Goal: Task Accomplishment & Management: Use online tool/utility

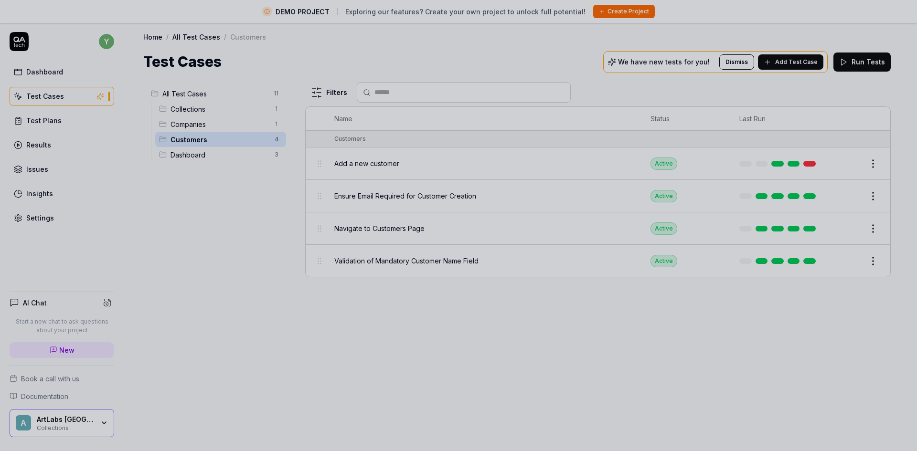
click at [213, 248] on div at bounding box center [458, 225] width 917 height 451
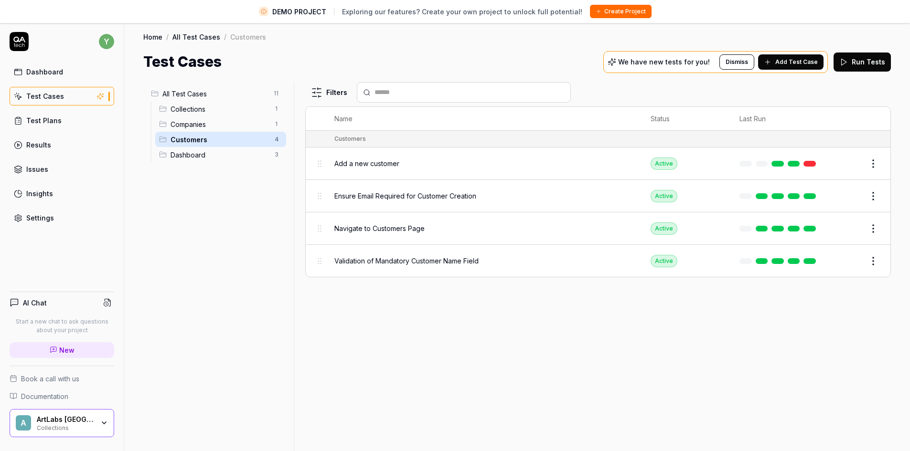
click at [96, 425] on div "ArtLabs Europe Collections" at bounding box center [69, 424] width 64 height 16
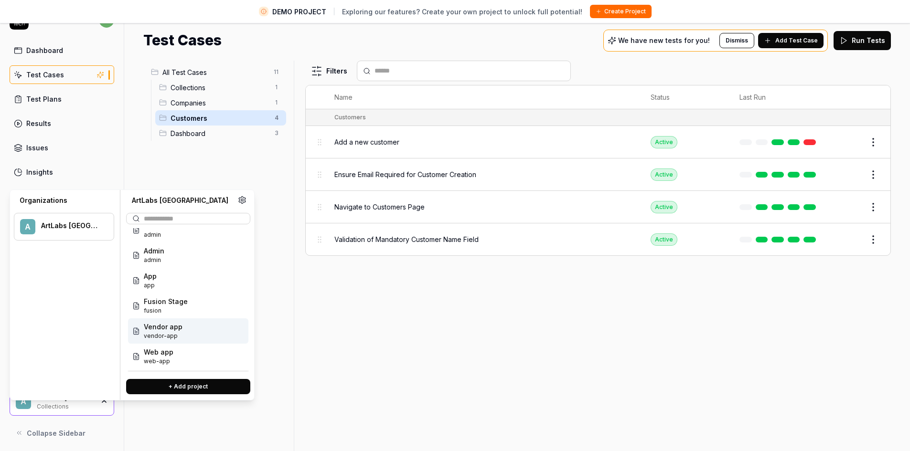
scroll to position [22, 0]
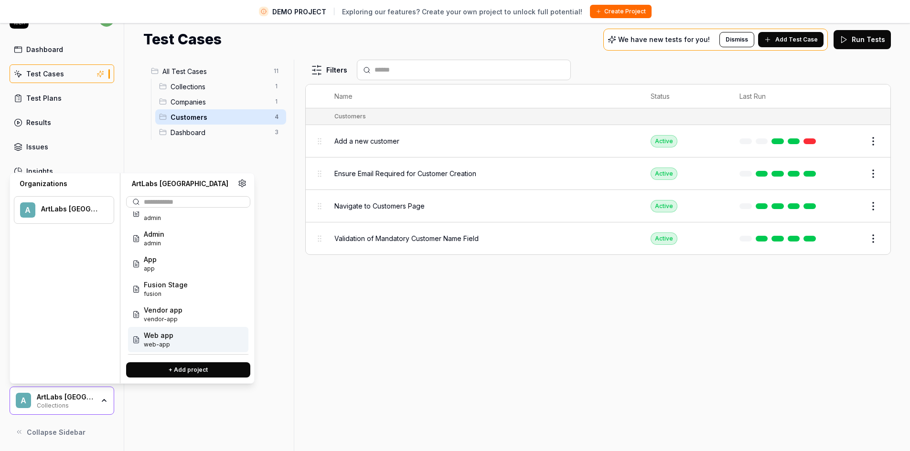
click at [188, 343] on div "Web app web-app" at bounding box center [188, 339] width 120 height 25
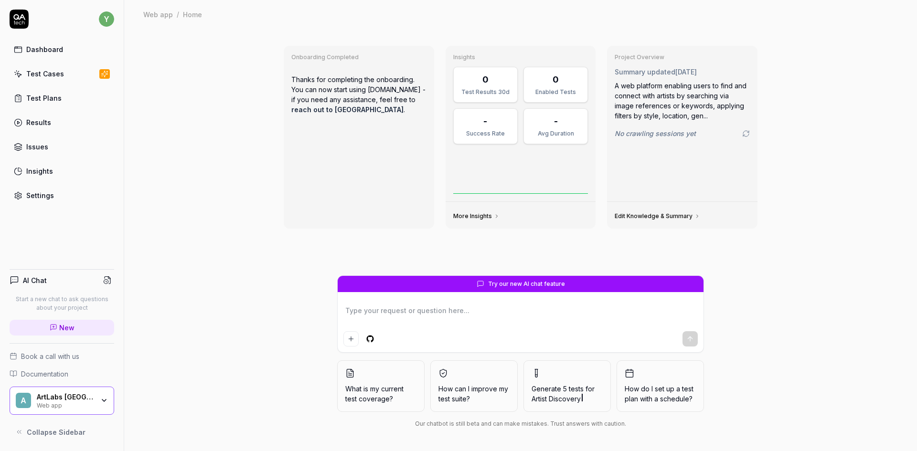
click at [44, 75] on div "Test Cases" at bounding box center [45, 74] width 38 height 10
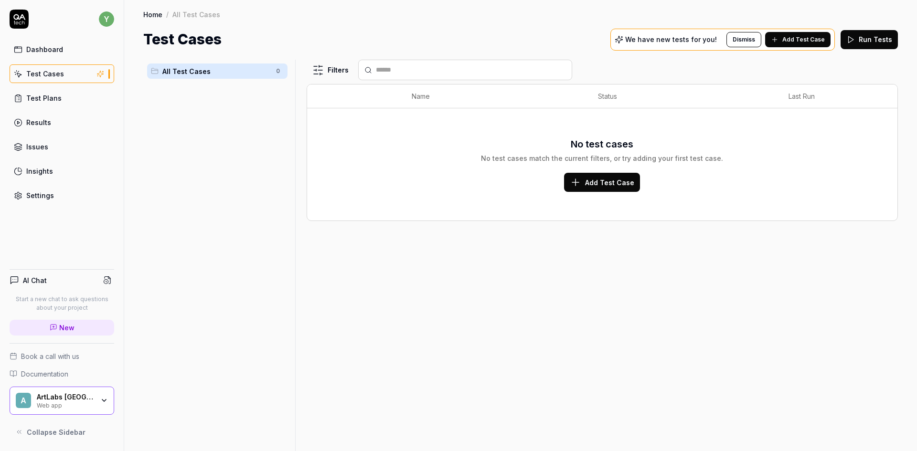
click at [88, 402] on div "Web app" at bounding box center [65, 405] width 57 height 8
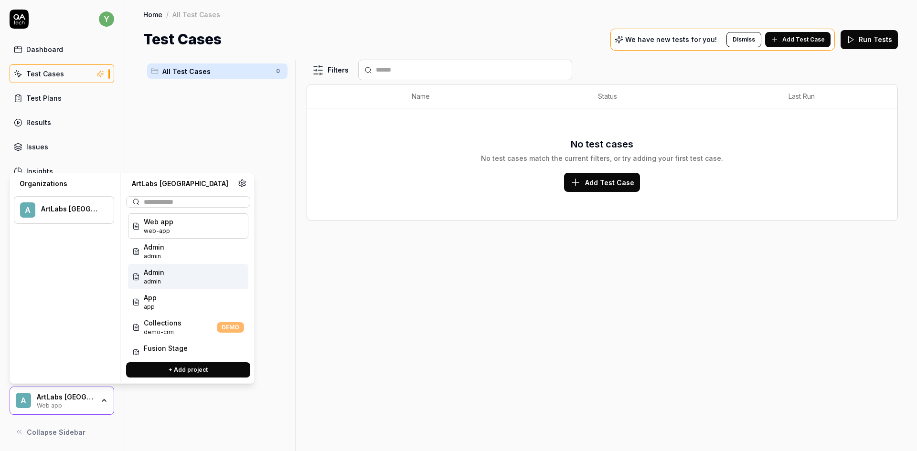
click at [182, 277] on div "Admin admin" at bounding box center [188, 276] width 120 height 25
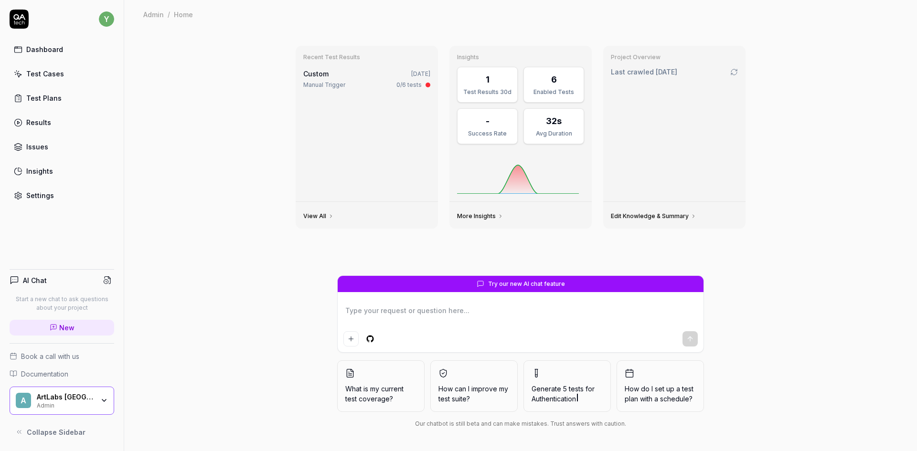
click at [69, 74] on link "Test Cases" at bounding box center [62, 73] width 105 height 19
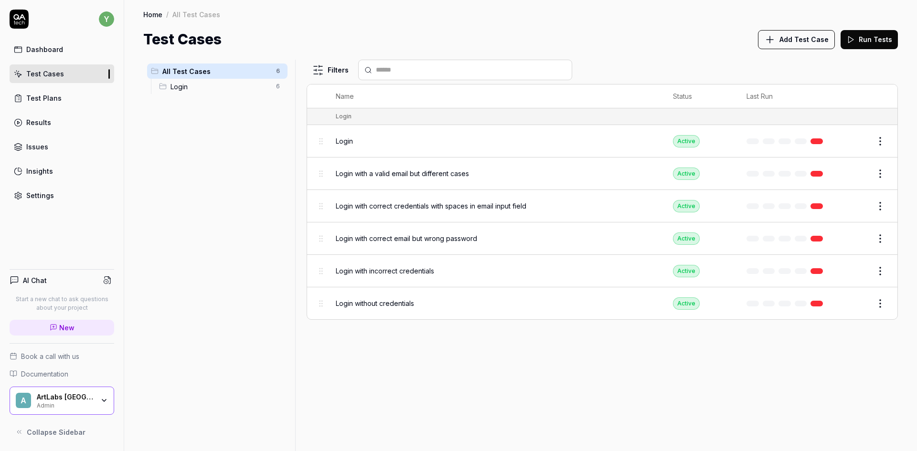
click at [348, 142] on span "Login" at bounding box center [344, 141] width 17 height 10
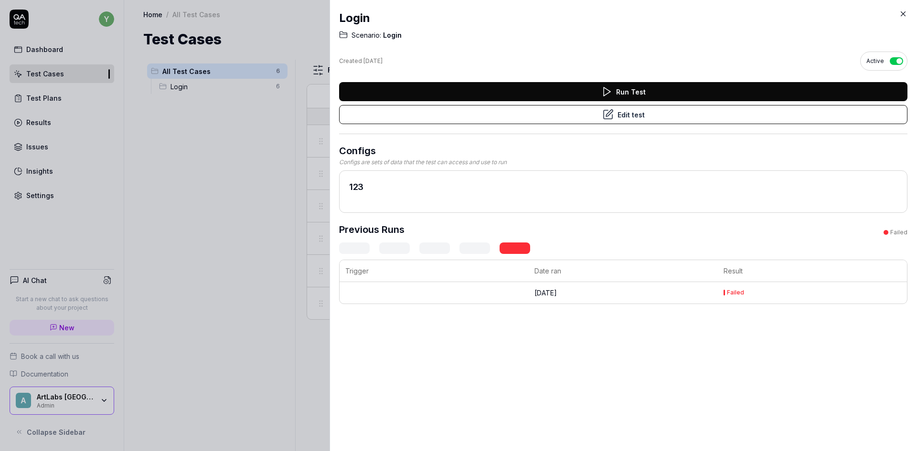
click at [905, 15] on icon at bounding box center [903, 14] width 4 height 4
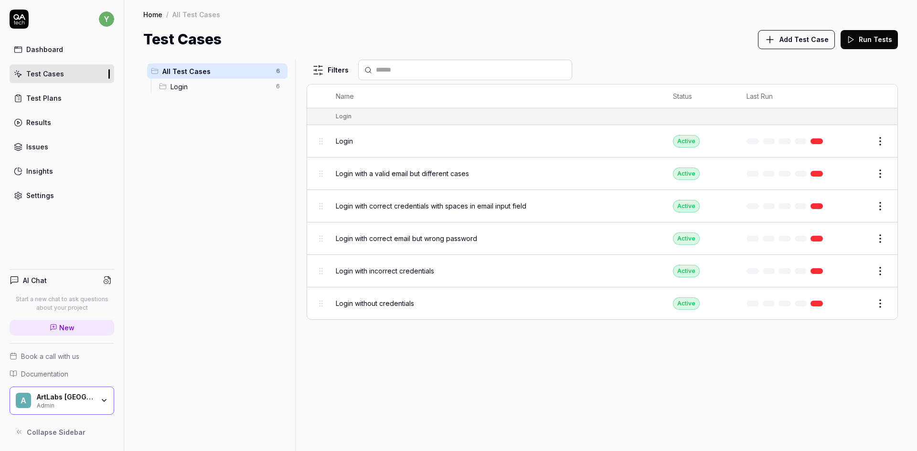
click at [857, 142] on button "Edit" at bounding box center [857, 141] width 23 height 15
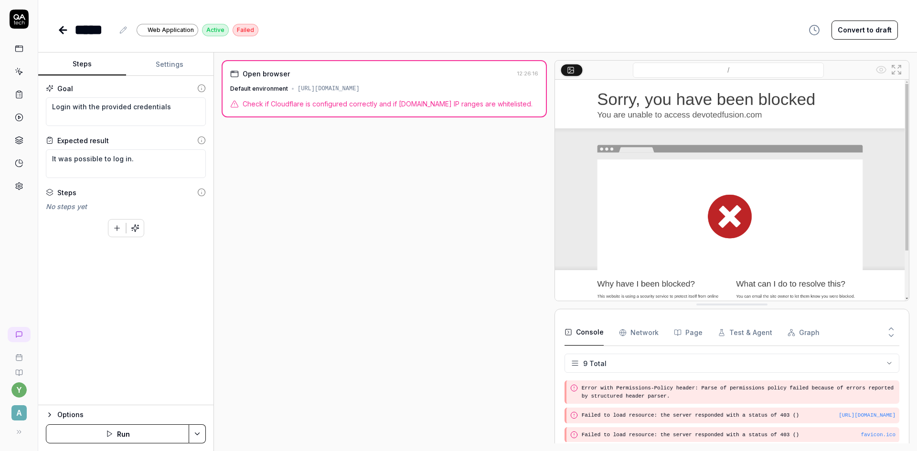
scroll to position [128, 0]
drag, startPoint x: 402, startPoint y: 91, endPoint x: 295, endPoint y: 91, distance: 107.0
click at [295, 91] on div "Default environment [URL][DOMAIN_NAME]" at bounding box center [384, 89] width 308 height 9
copy div "[URL][DOMAIN_NAME]"
type textarea "*"
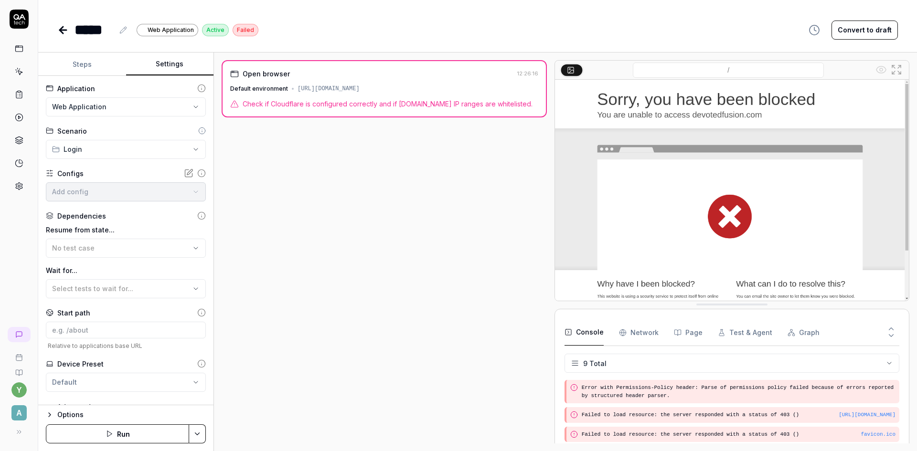
click at [170, 65] on button "Settings" at bounding box center [170, 64] width 88 height 23
